Goal: Check status: Check status

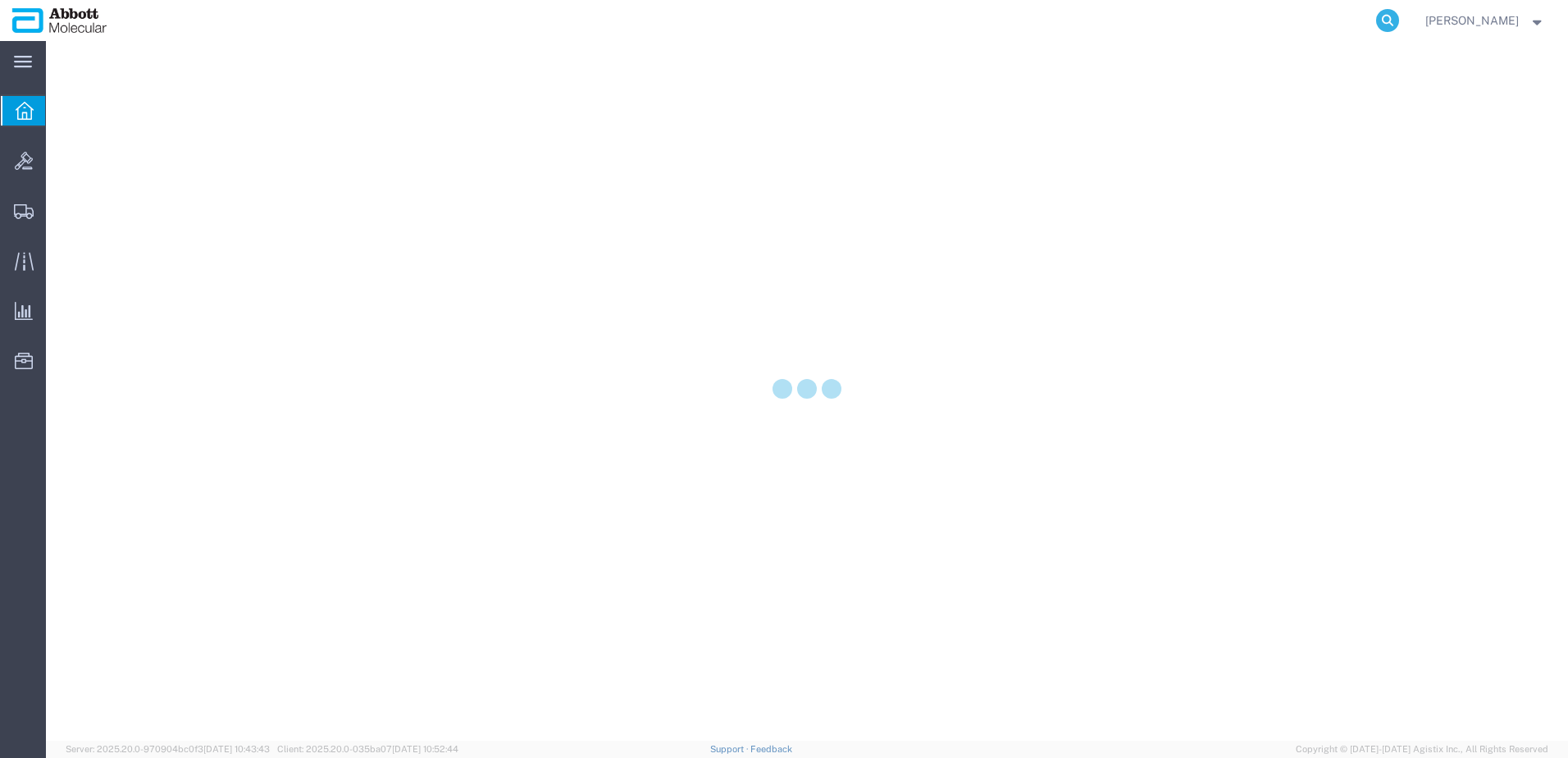
click at [1399, 12] on icon at bounding box center [1388, 21] width 23 height 23
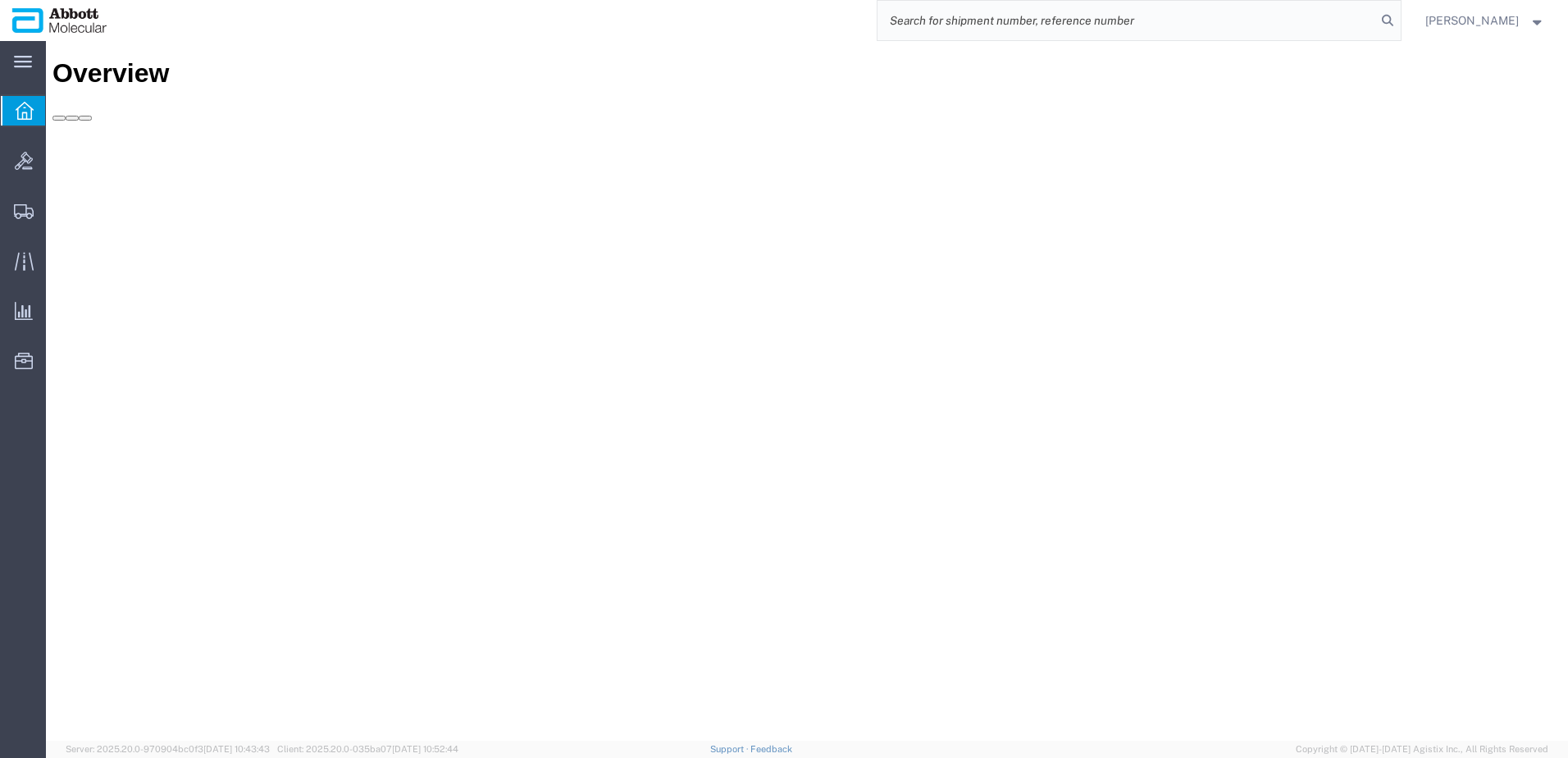
click at [1373, 19] on input "search" at bounding box center [1127, 21] width 498 height 40
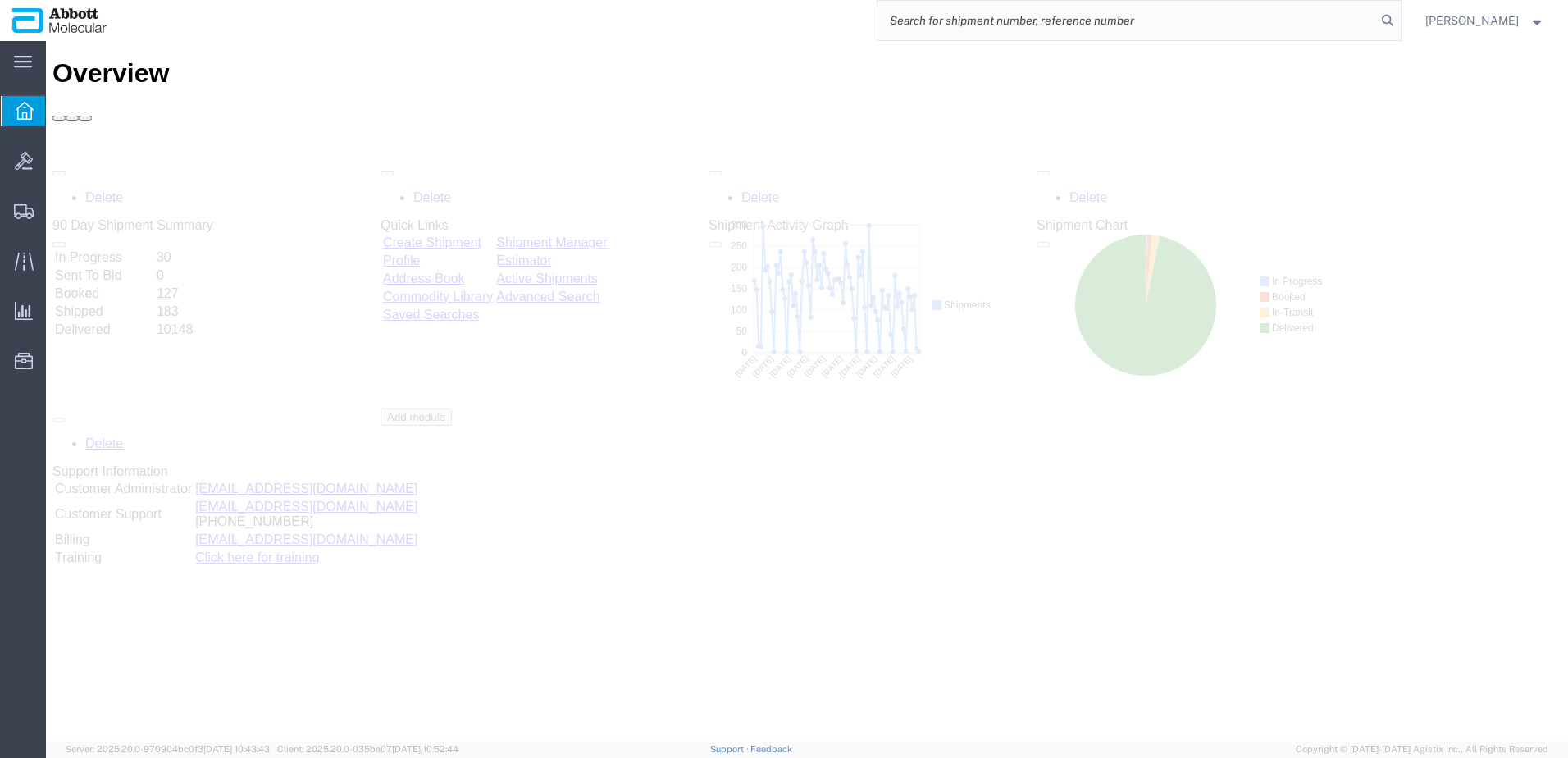
paste input "57013782"
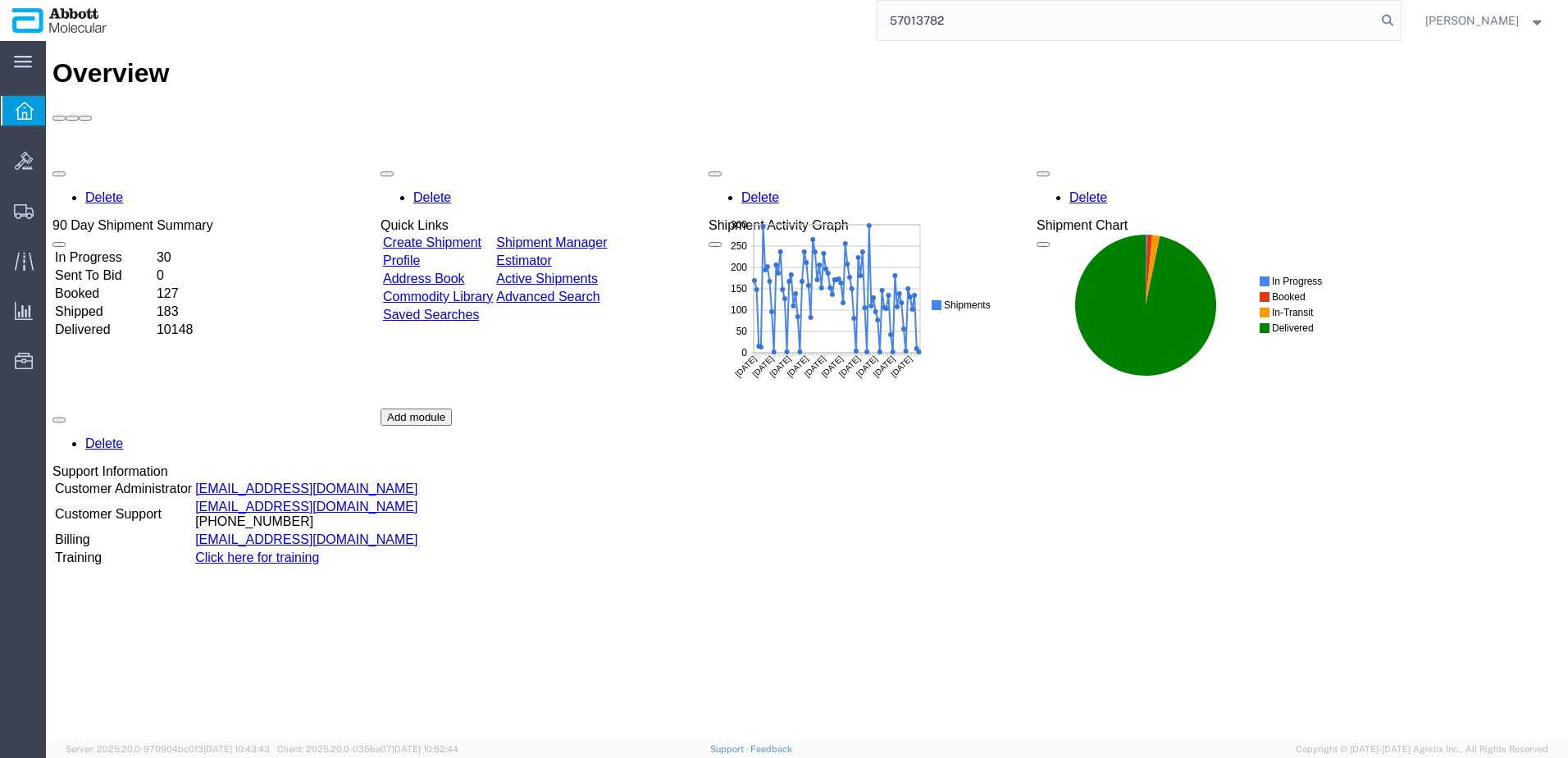
type input "57013782"
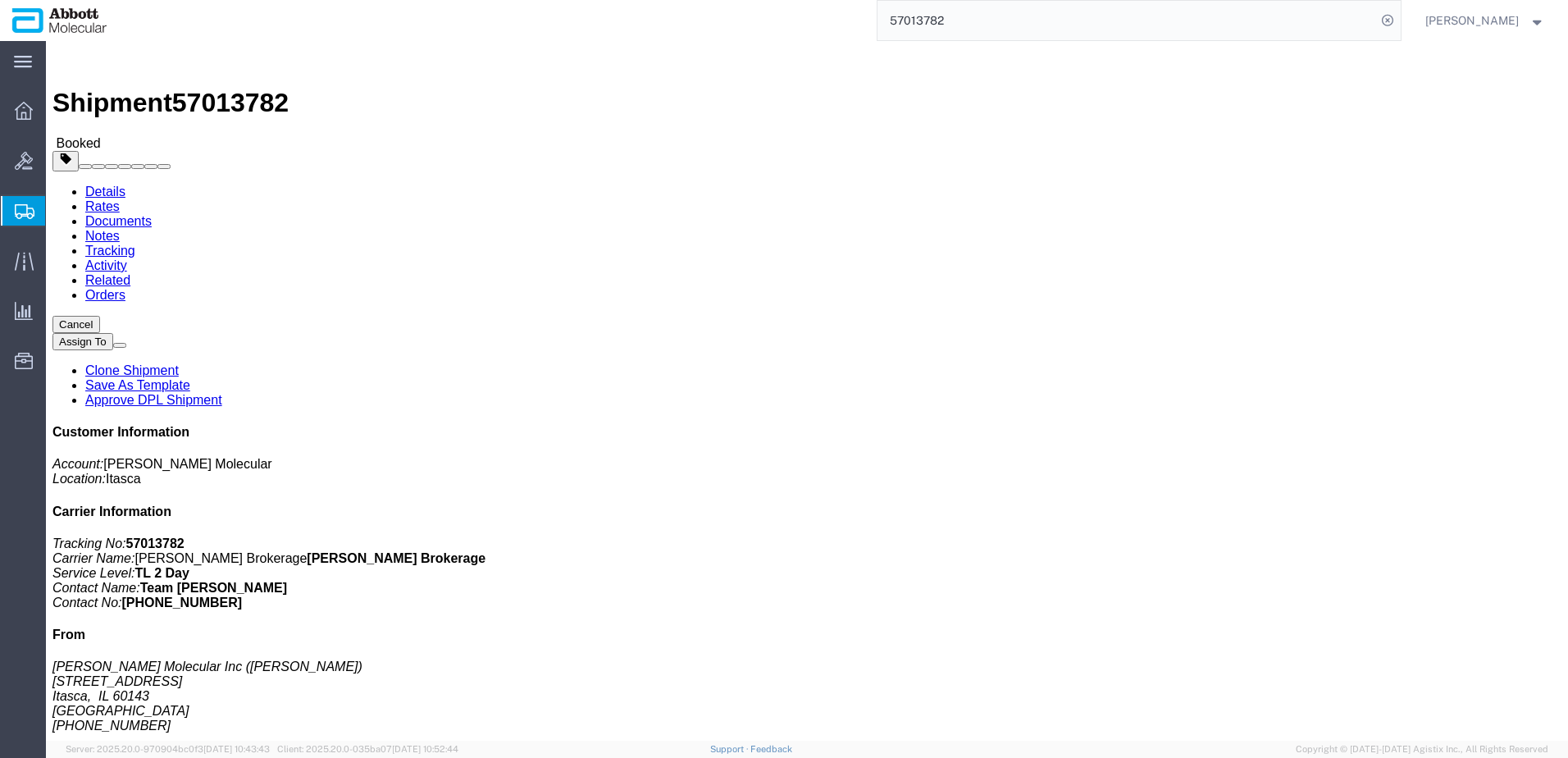
click div "Shipment Detail Ship From [PERSON_NAME] Molecular Inc ([PERSON_NAME]) [STREET_A…"
click div "Ship From [PERSON_NAME] Molecular Inc ([PERSON_NAME]) [STREET_ADDRESS] [PHONE_N…"
click address "Molecular Testing Labs ([PERSON_NAME]) [STREET_ADDRESS][PERSON_NAME][PERSON_NAM…"
click h4 "Ship To"
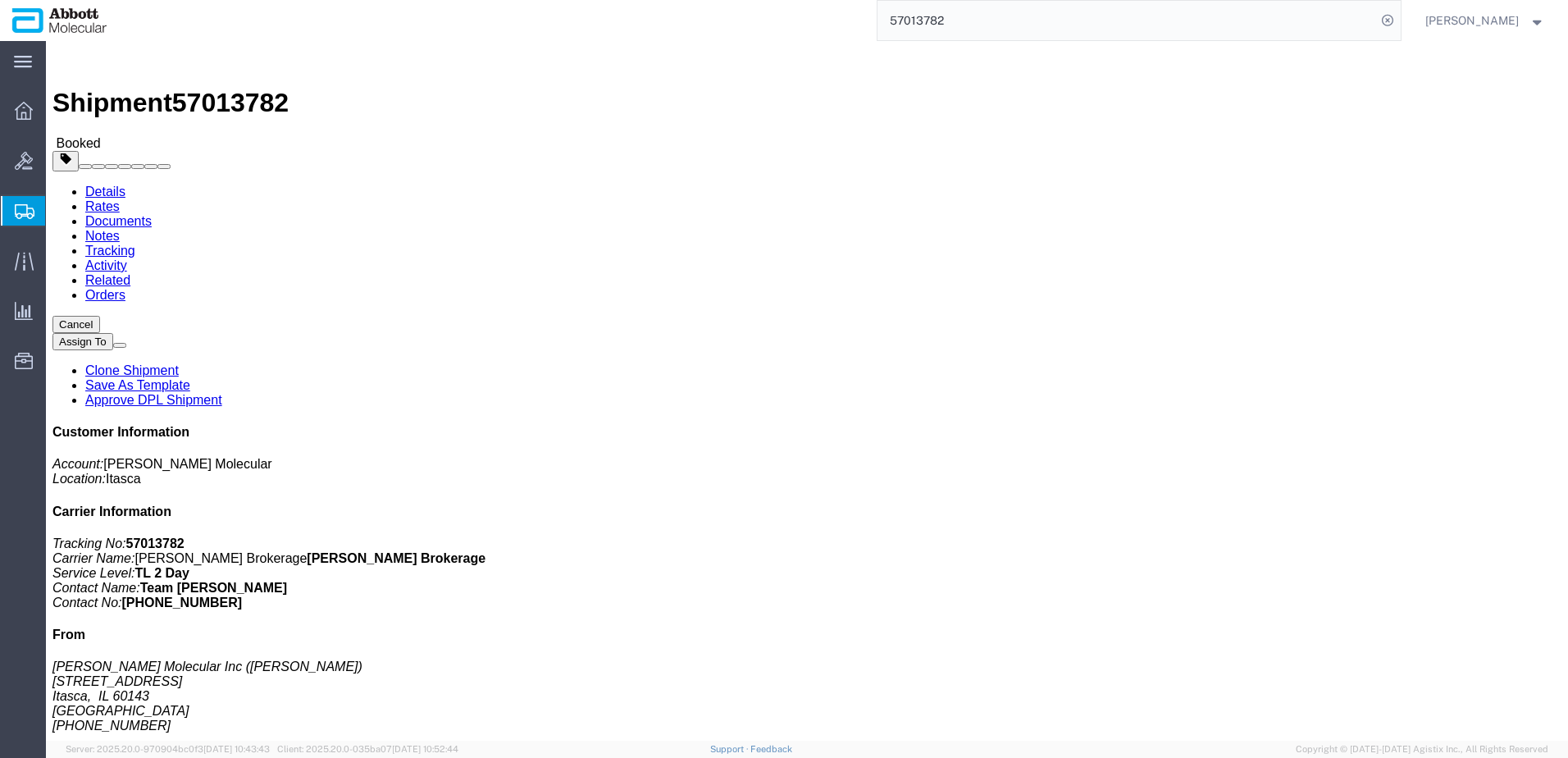
click address "Molecular Testing Labs ([PERSON_NAME]) [STREET_ADDRESS][PERSON_NAME][PERSON_NAM…"
